Goal: Transaction & Acquisition: Subscribe to service/newsletter

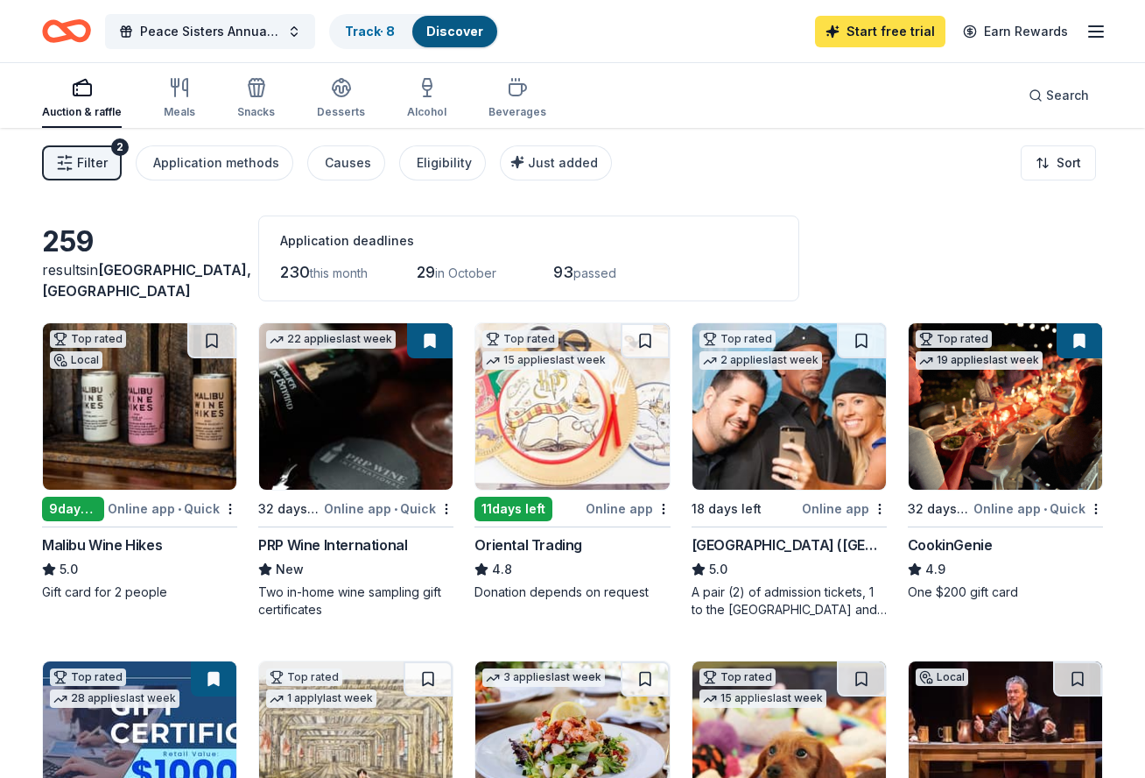
click at [900, 30] on link "Start free trial" at bounding box center [880, 32] width 130 height 32
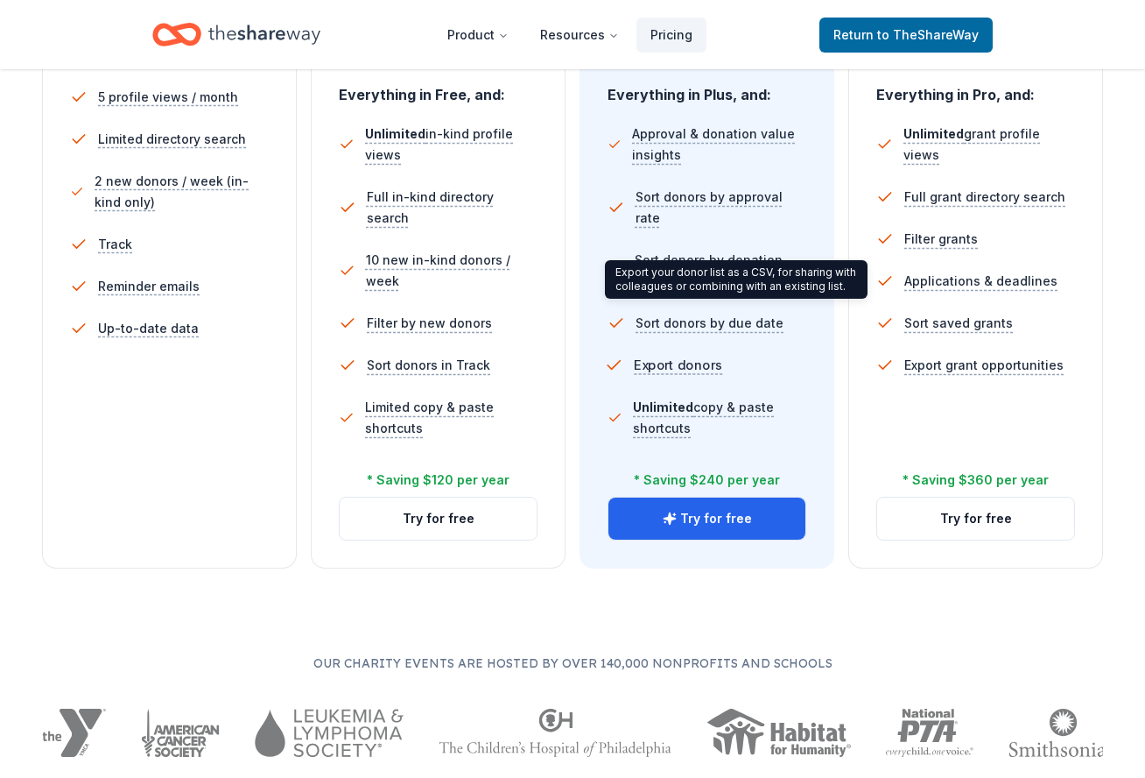
scroll to position [613, 0]
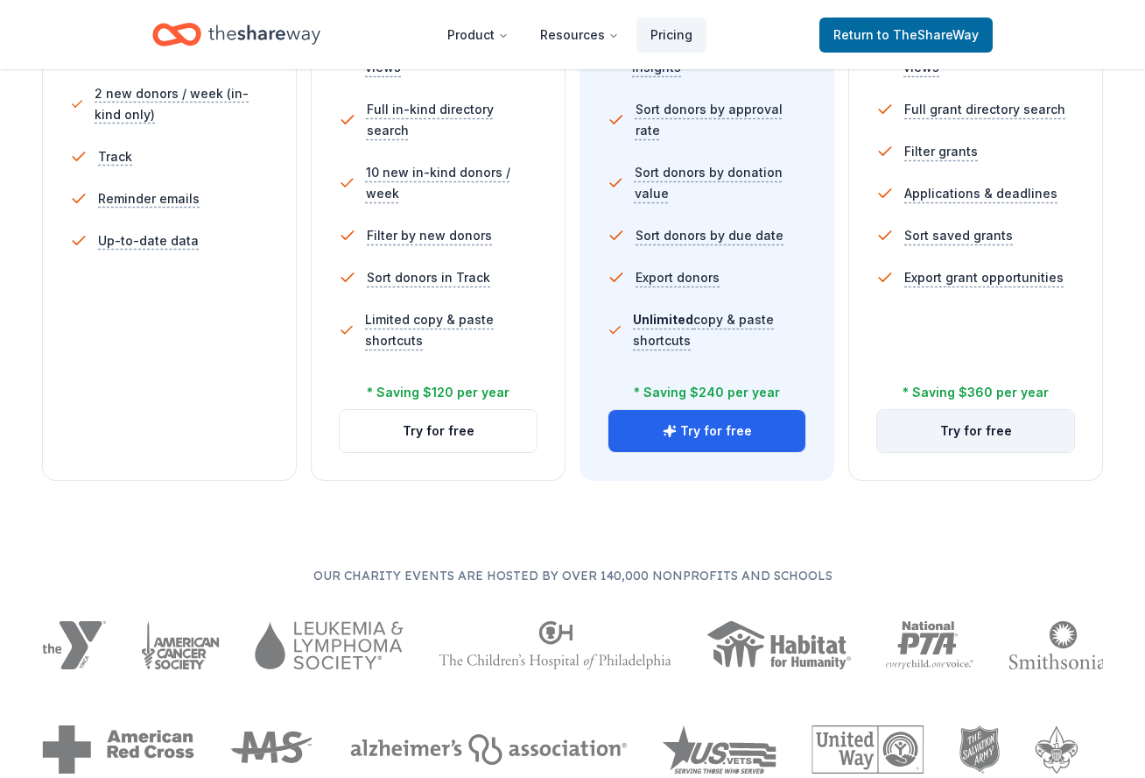
click at [974, 434] on button "Try for free" at bounding box center [975, 431] width 197 height 42
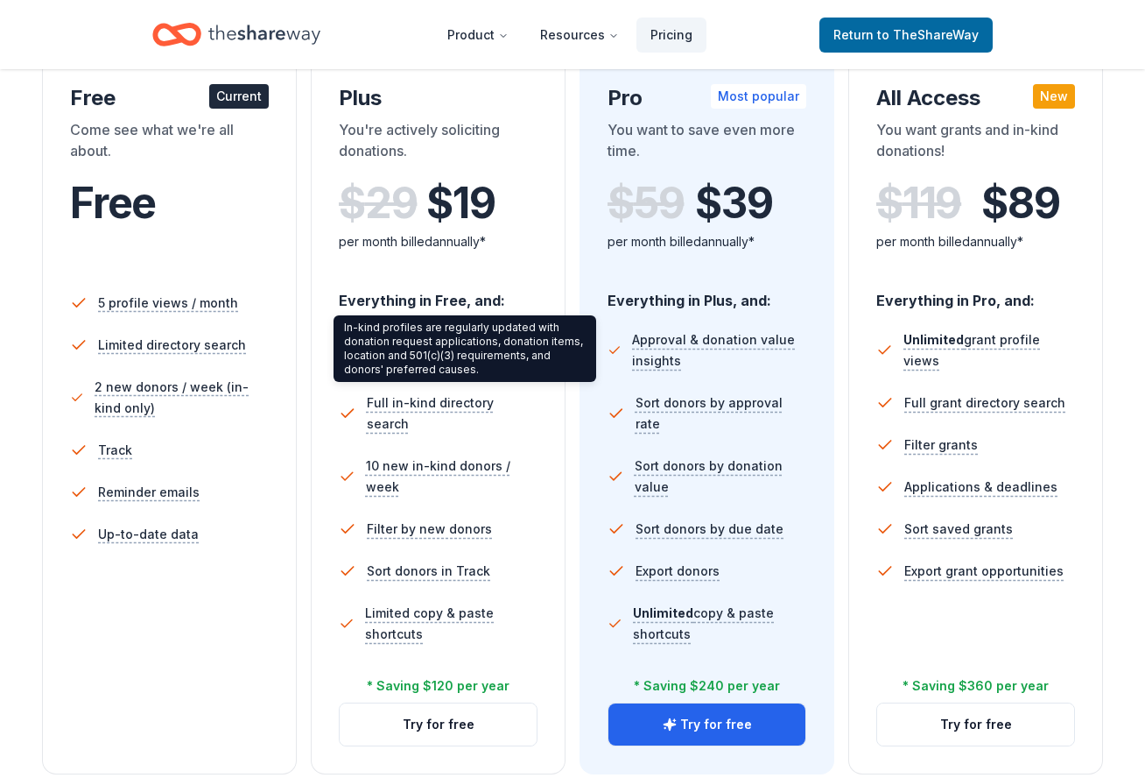
scroll to position [350, 0]
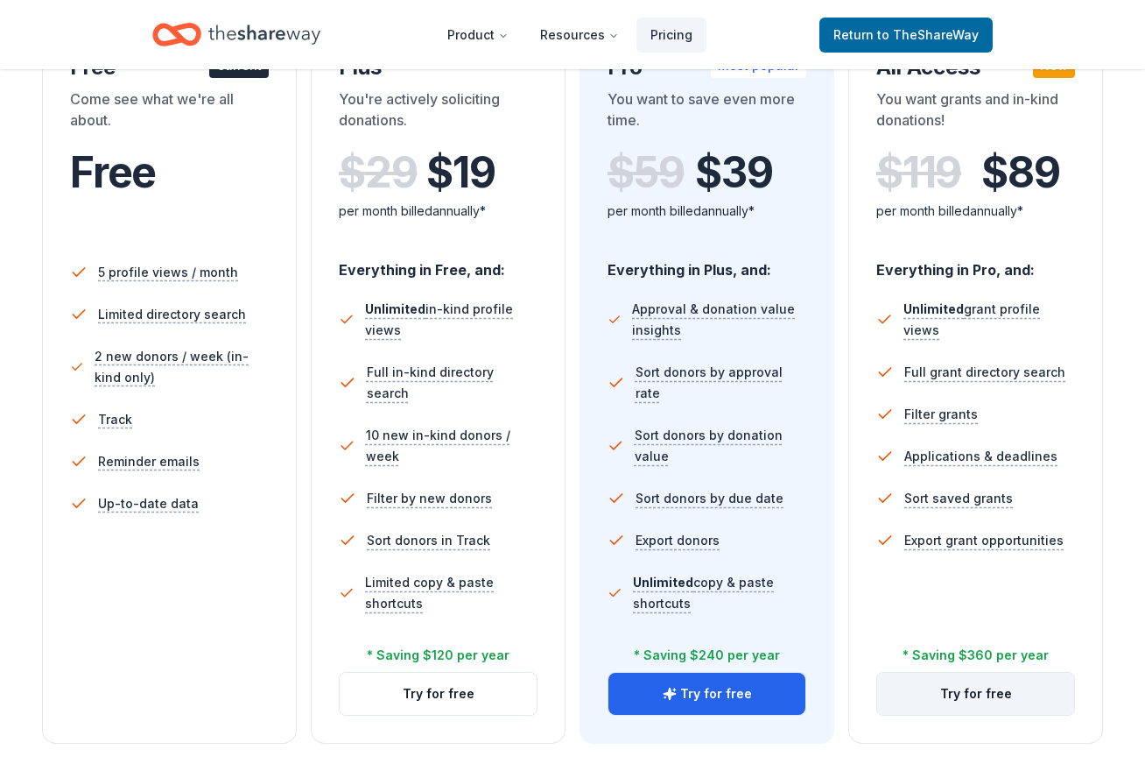
click at [902, 694] on button "Try for free" at bounding box center [975, 693] width 197 height 42
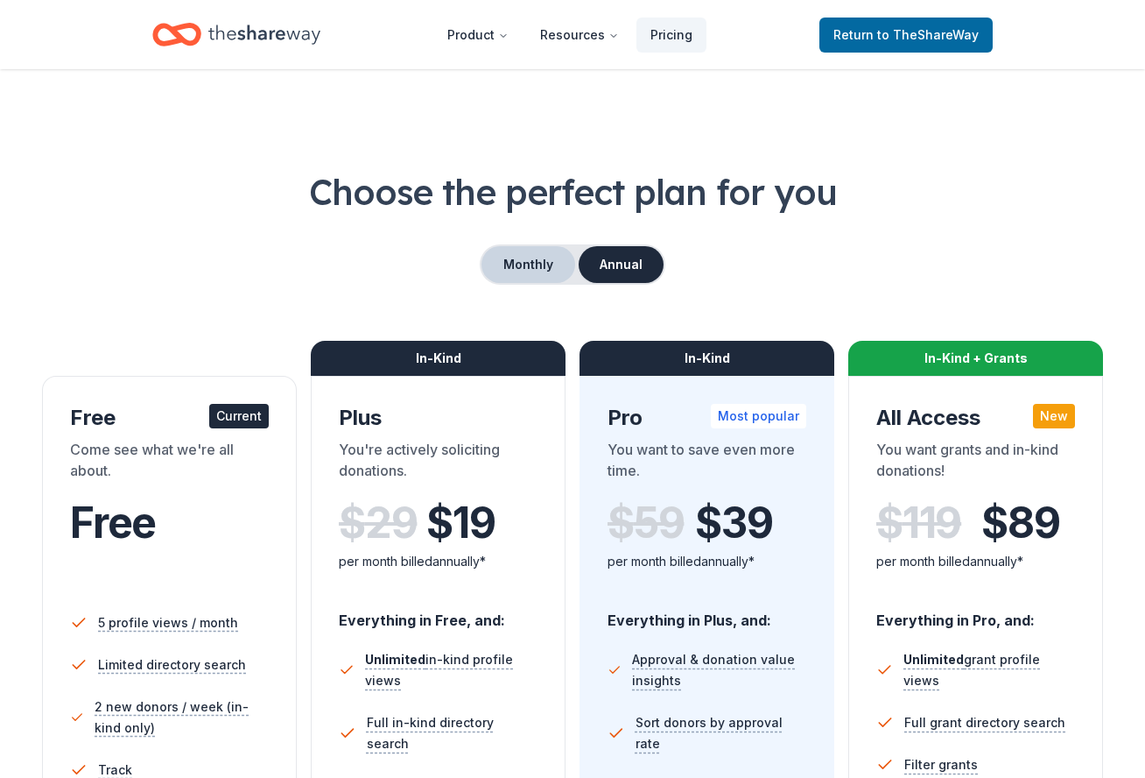
click at [520, 257] on button "Monthly" at bounding box center [529, 264] width 94 height 37
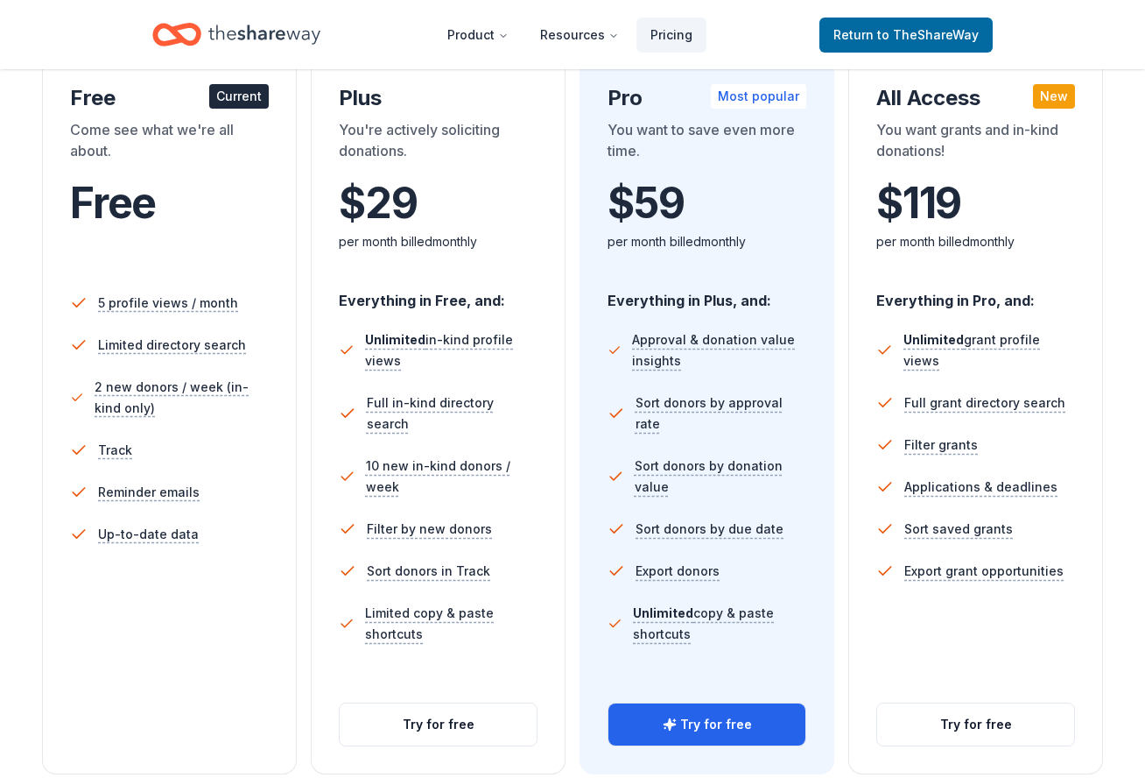
scroll to position [350, 0]
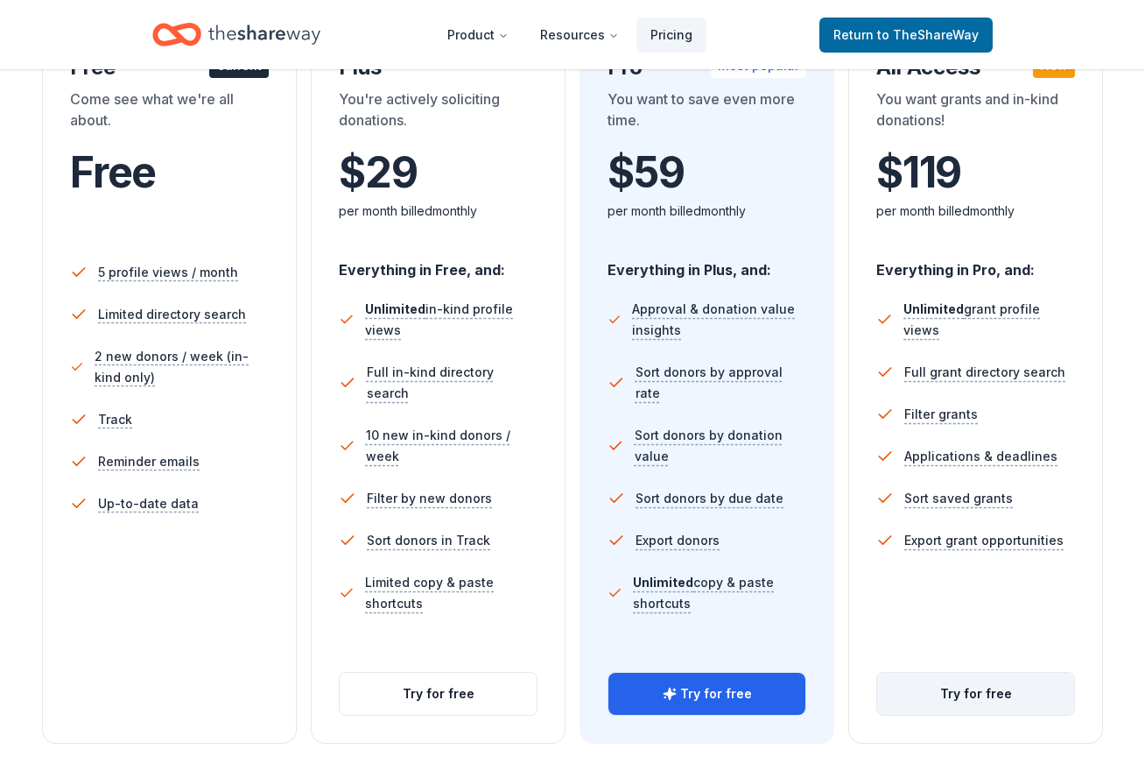
click at [911, 687] on button "Try for free" at bounding box center [975, 693] width 197 height 42
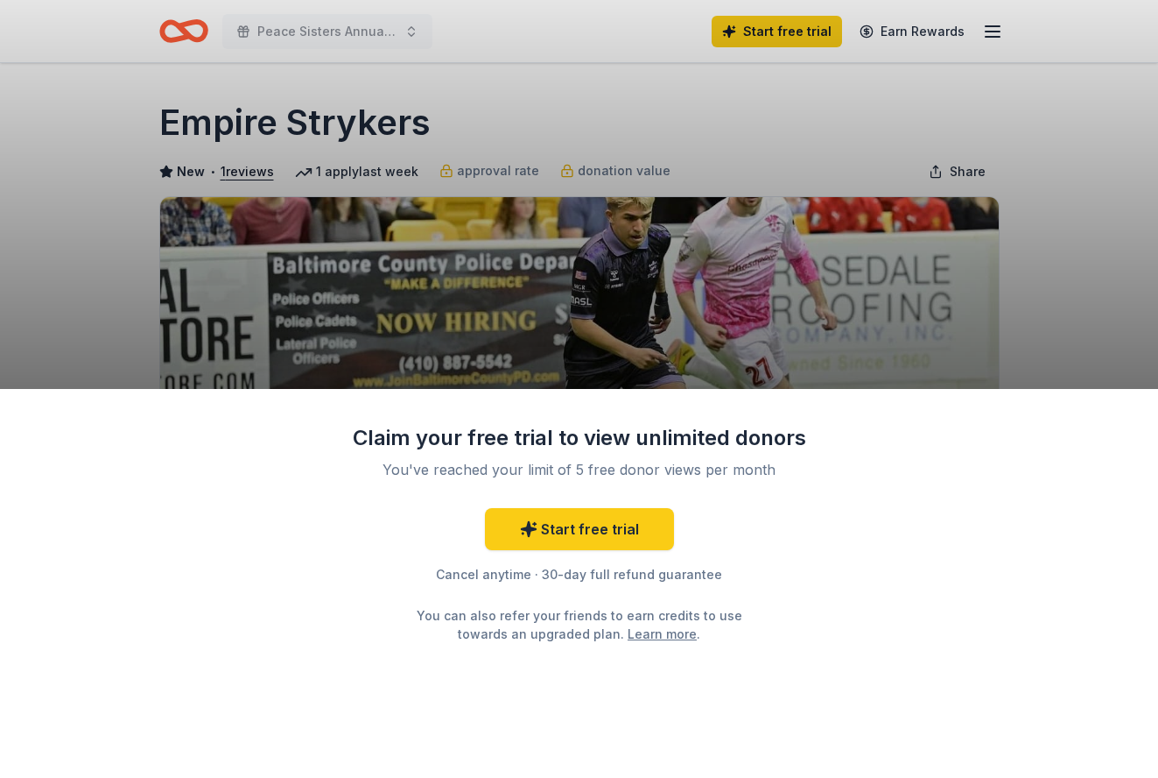
scroll to position [175, 0]
